Goal: Find specific page/section: Find specific page/section

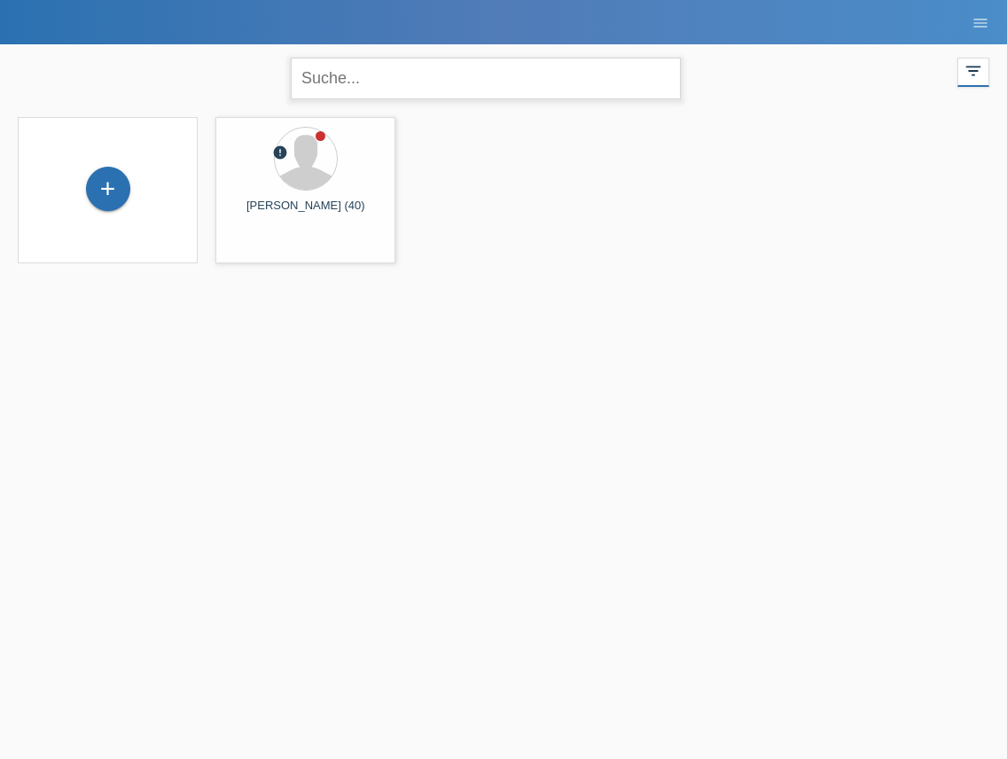
click at [313, 79] on input "text" at bounding box center [486, 79] width 390 height 42
paste input "Media"
type input "Media"
click at [252, 250] on span "Anzeigen" at bounding box center [266, 247] width 48 height 13
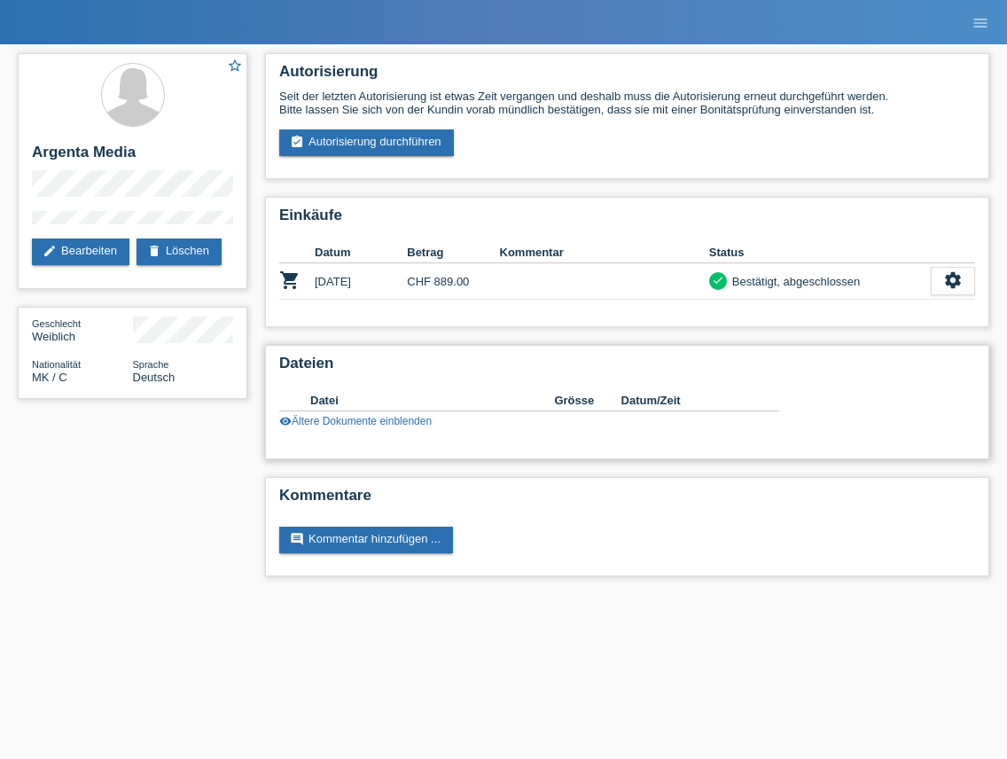
click at [392, 413] on div "Datei Grösse Datum/Zeit image image.jpg 721 KB 12.12.2022 13:10 image" at bounding box center [529, 408] width 500 height 37
click at [392, 417] on link "visibility Ältere Dokumente einblenden" at bounding box center [355, 421] width 153 height 12
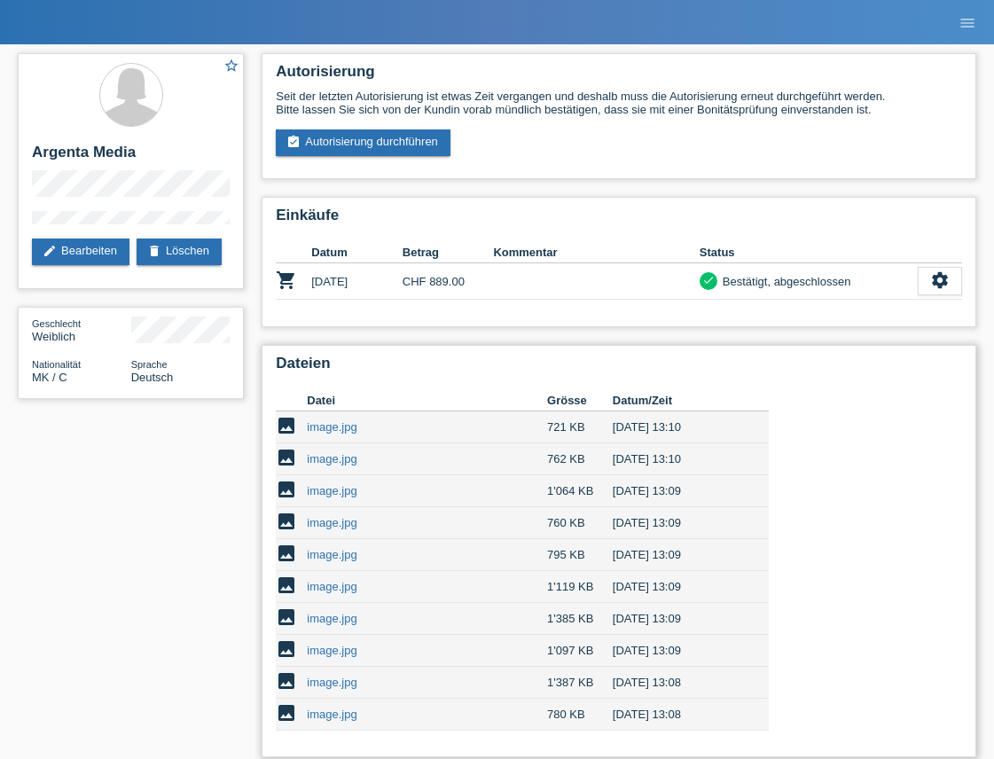
scroll to position [135, 0]
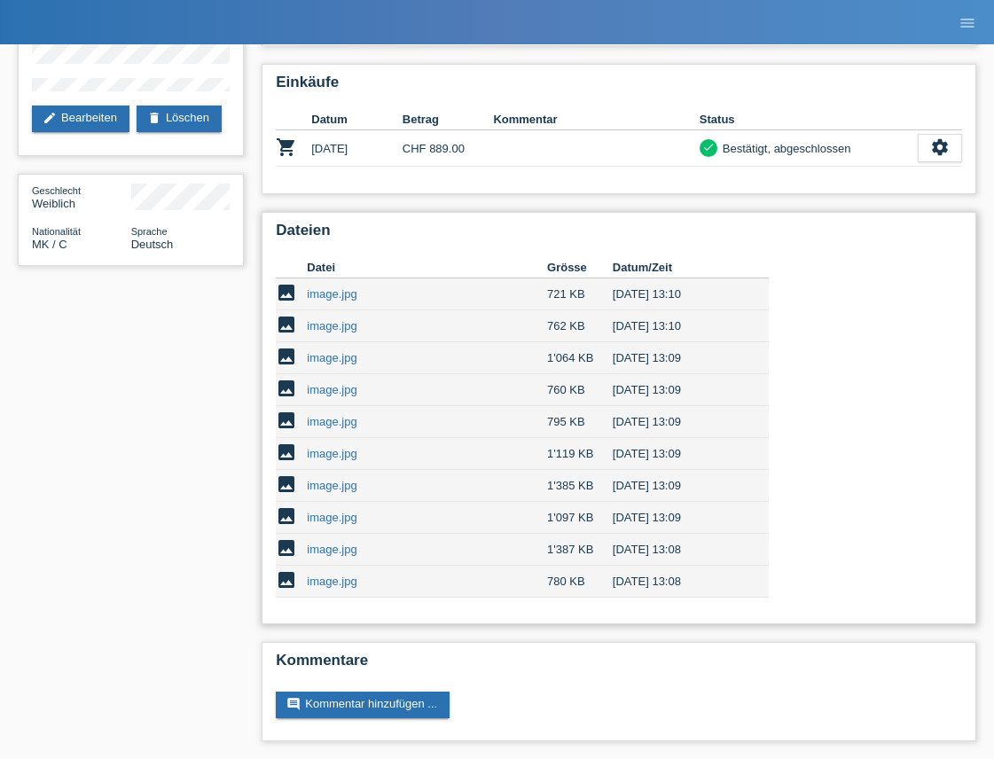
click at [342, 300] on link "image.jpg" at bounding box center [332, 293] width 50 height 13
click at [334, 330] on link "image.jpg" at bounding box center [332, 325] width 50 height 13
click at [329, 352] on link "image.jpg" at bounding box center [332, 357] width 50 height 13
click at [335, 388] on link "image.jpg" at bounding box center [332, 389] width 50 height 13
click at [330, 432] on td "image.jpg" at bounding box center [427, 422] width 240 height 32
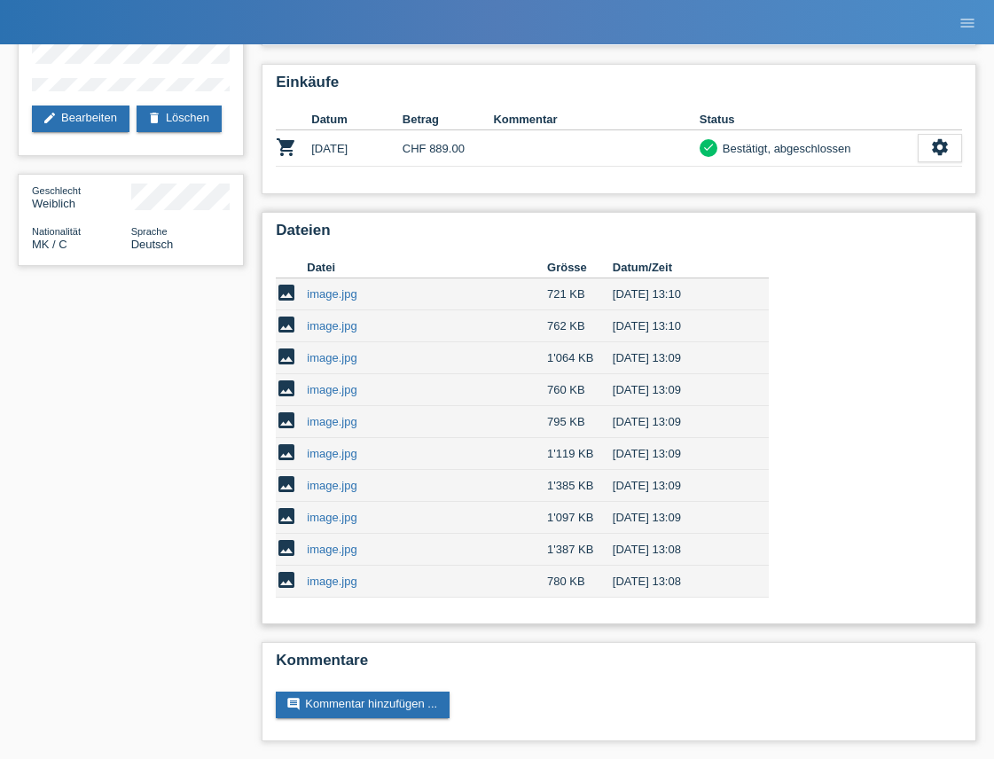
click at [332, 425] on link "image.jpg" at bounding box center [332, 421] width 50 height 13
click at [333, 458] on link "image.jpg" at bounding box center [332, 453] width 50 height 13
click at [330, 484] on link "image.jpg" at bounding box center [332, 485] width 50 height 13
click at [323, 521] on link "image.jpg" at bounding box center [332, 517] width 50 height 13
click at [340, 567] on td "image.jpg" at bounding box center [427, 582] width 240 height 32
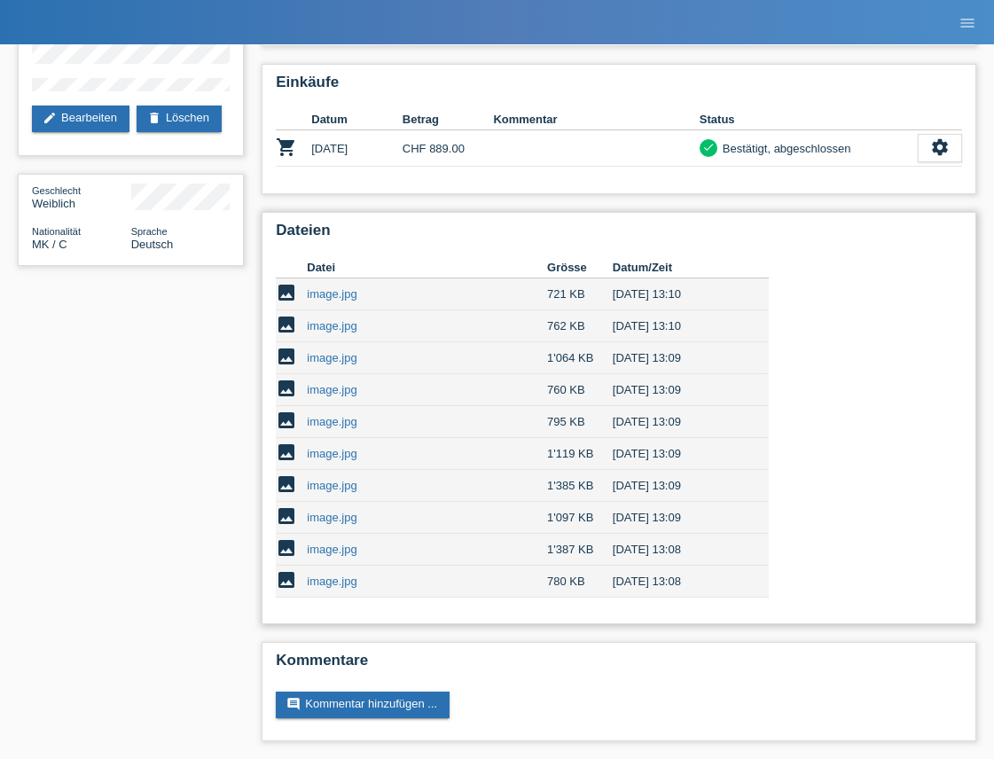
click at [341, 555] on link "image.jpg" at bounding box center [332, 549] width 50 height 13
click at [327, 570] on td "image.jpg" at bounding box center [427, 582] width 240 height 32
click at [314, 591] on td "image.jpg" at bounding box center [427, 582] width 240 height 32
click at [323, 585] on link "image.jpg" at bounding box center [332, 581] width 50 height 13
